Goal: Register for event/course

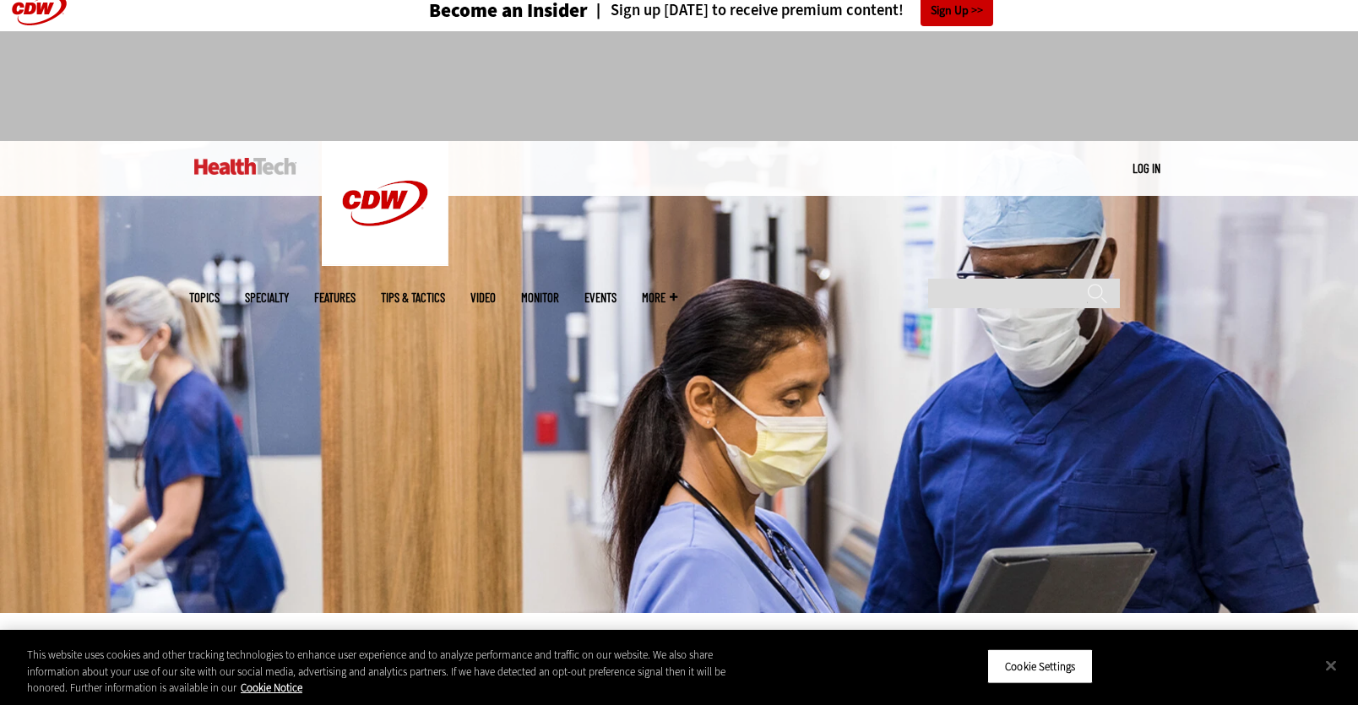
scroll to position [13, 0]
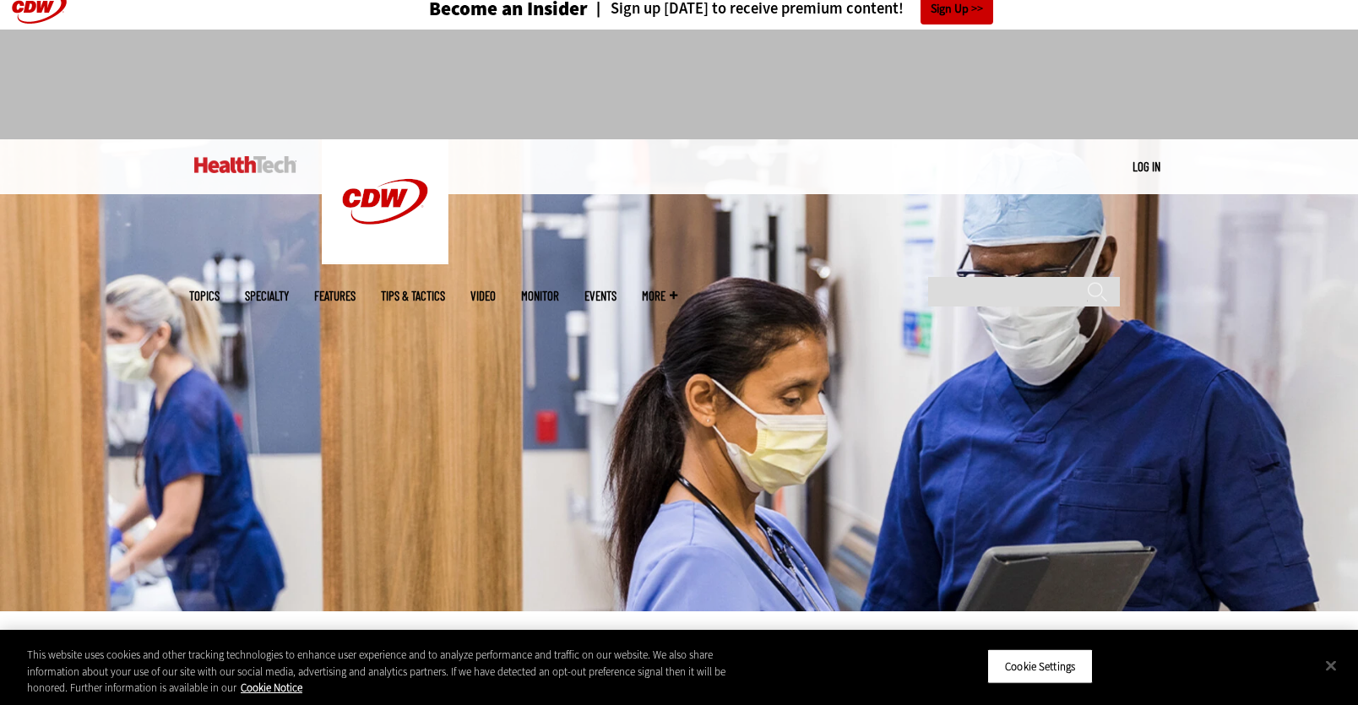
click at [617, 290] on link "Events" at bounding box center [600, 296] width 32 height 13
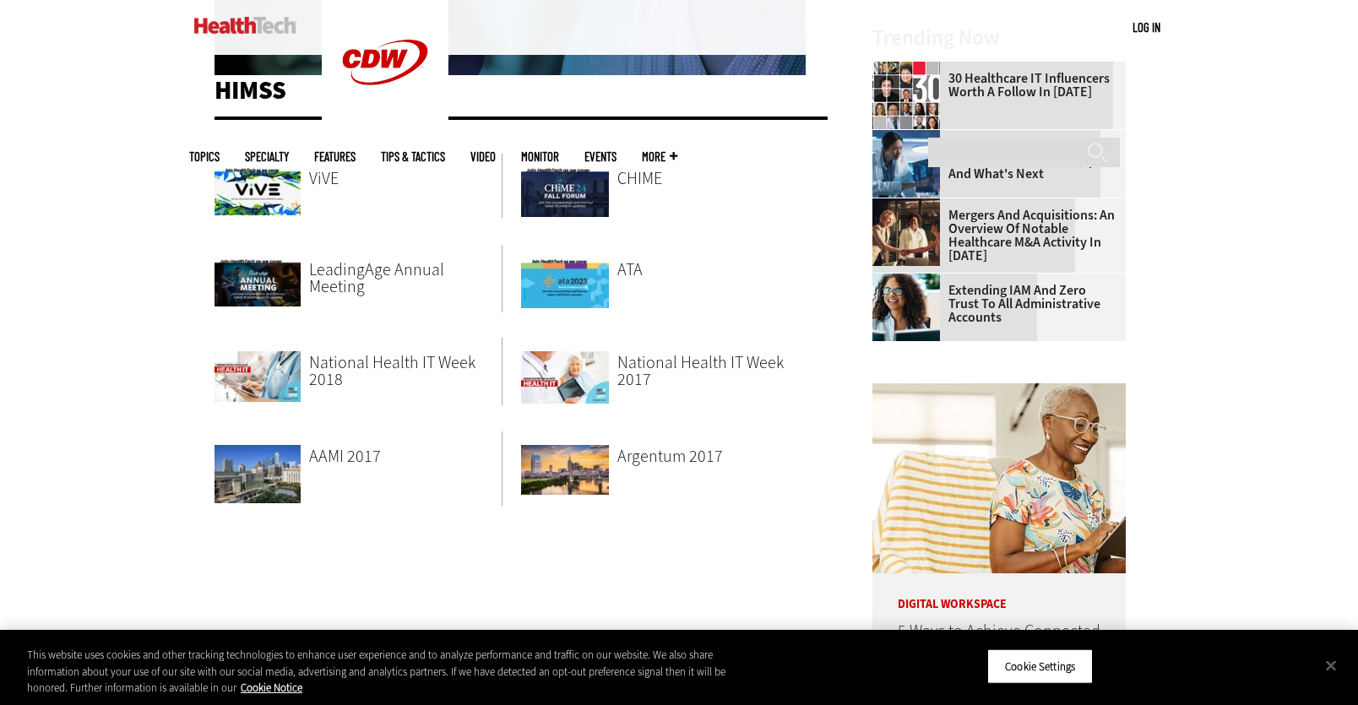
scroll to position [504, 0]
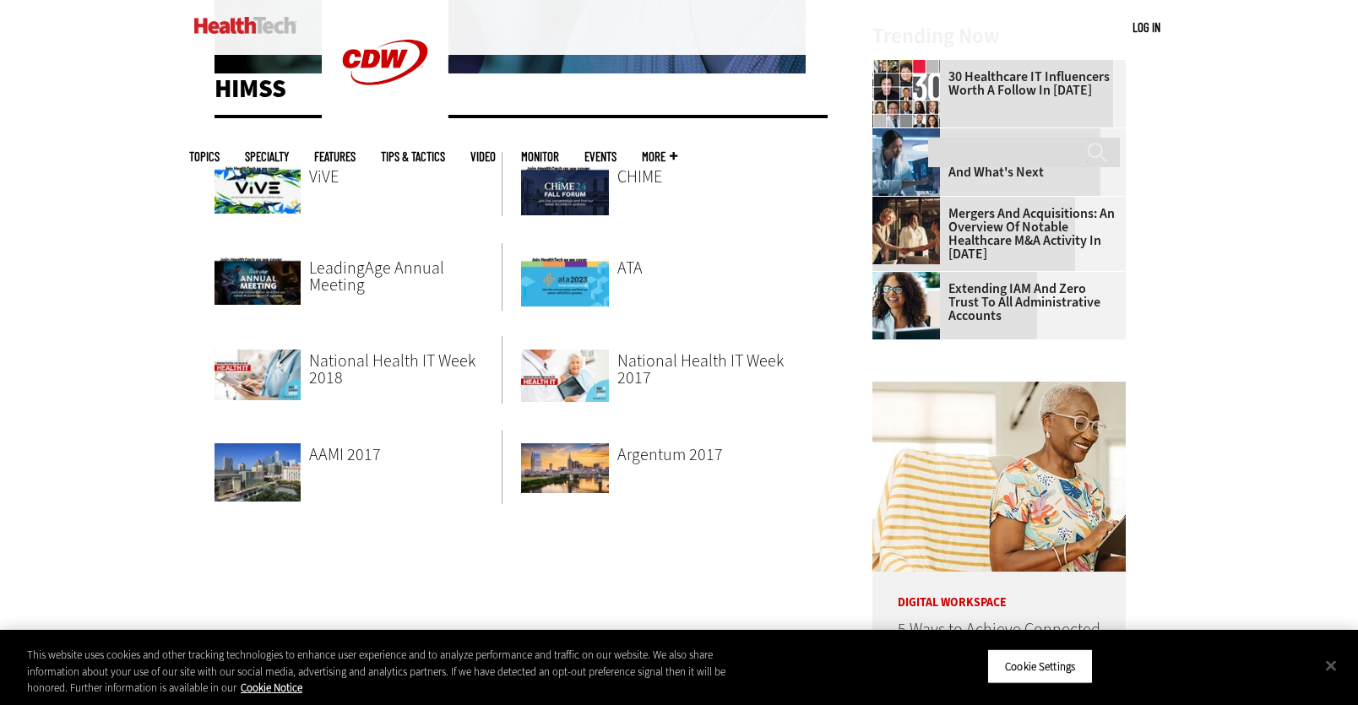
click at [266, 187] on img at bounding box center [258, 183] width 86 height 62
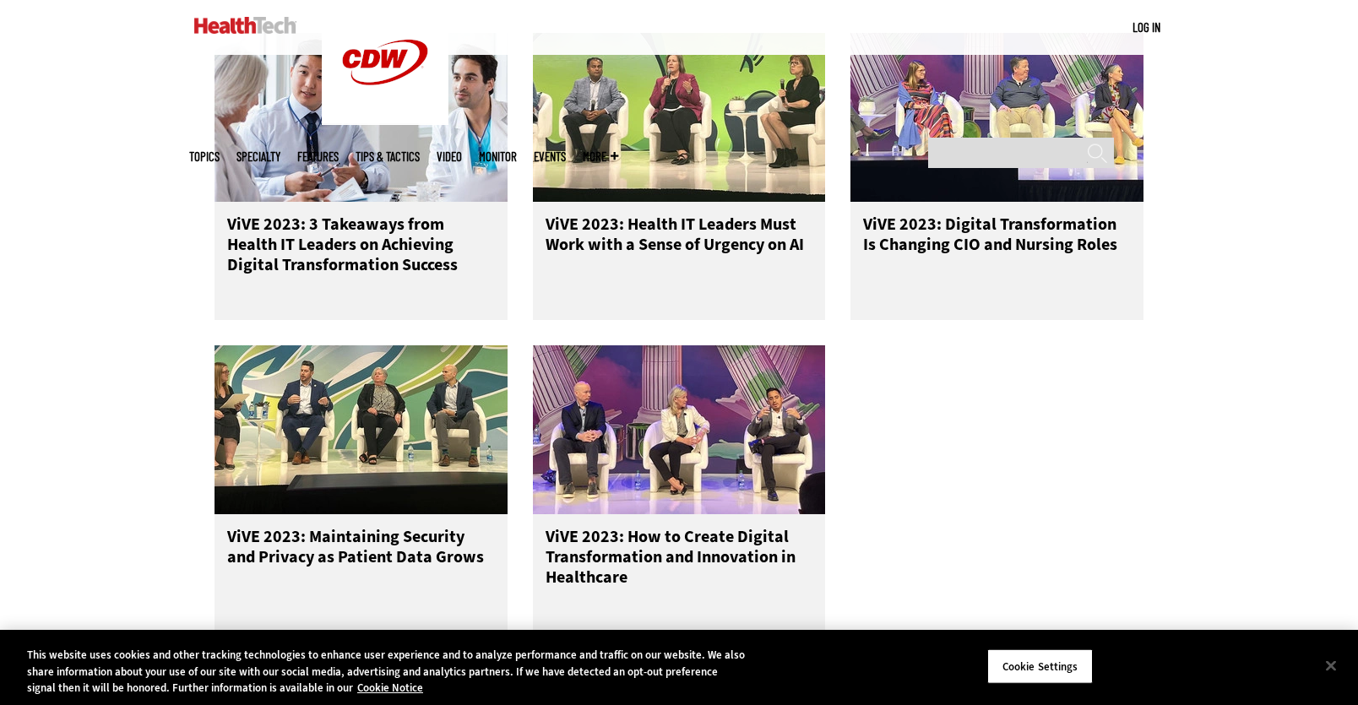
scroll to position [2290, 0]
